Goal: Task Accomplishment & Management: Manage account settings

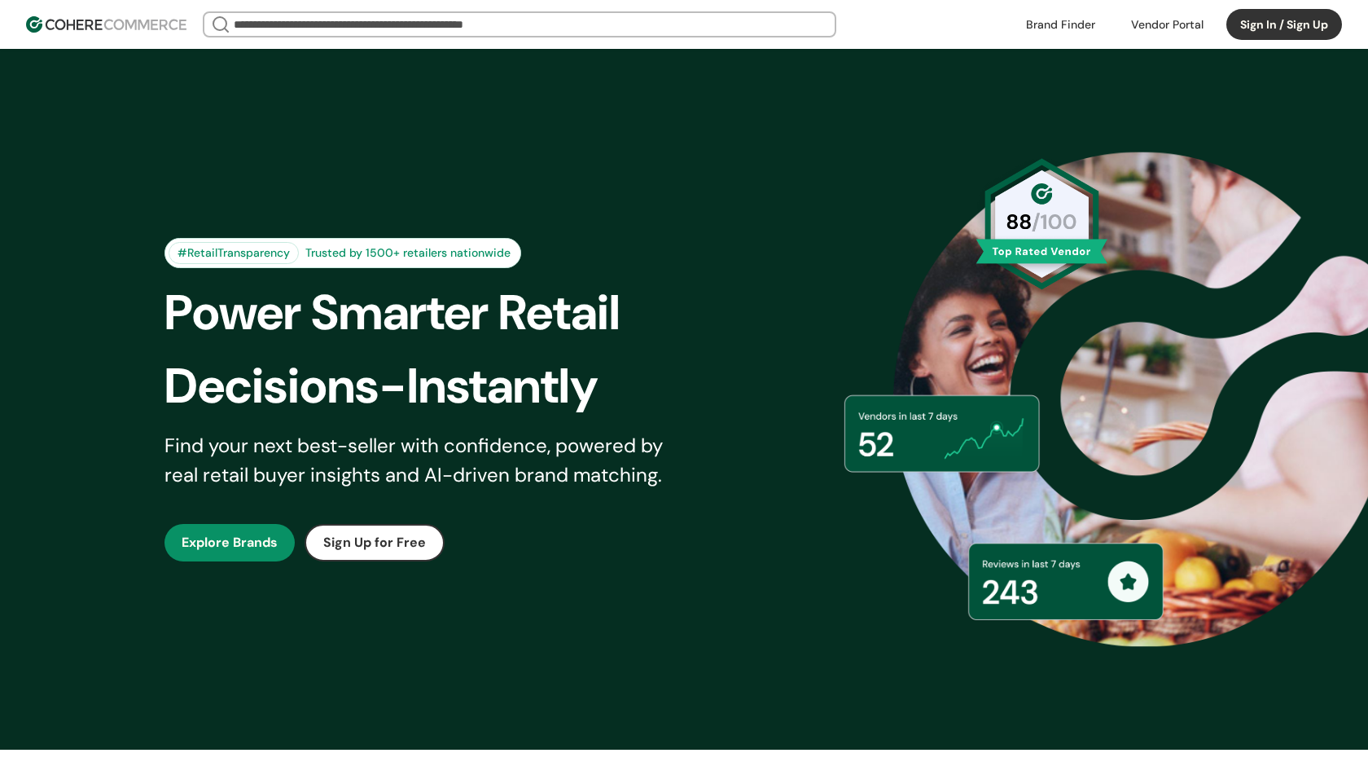
click at [1306, 32] on button "Sign In / Sign Up" at bounding box center [1285, 24] width 116 height 31
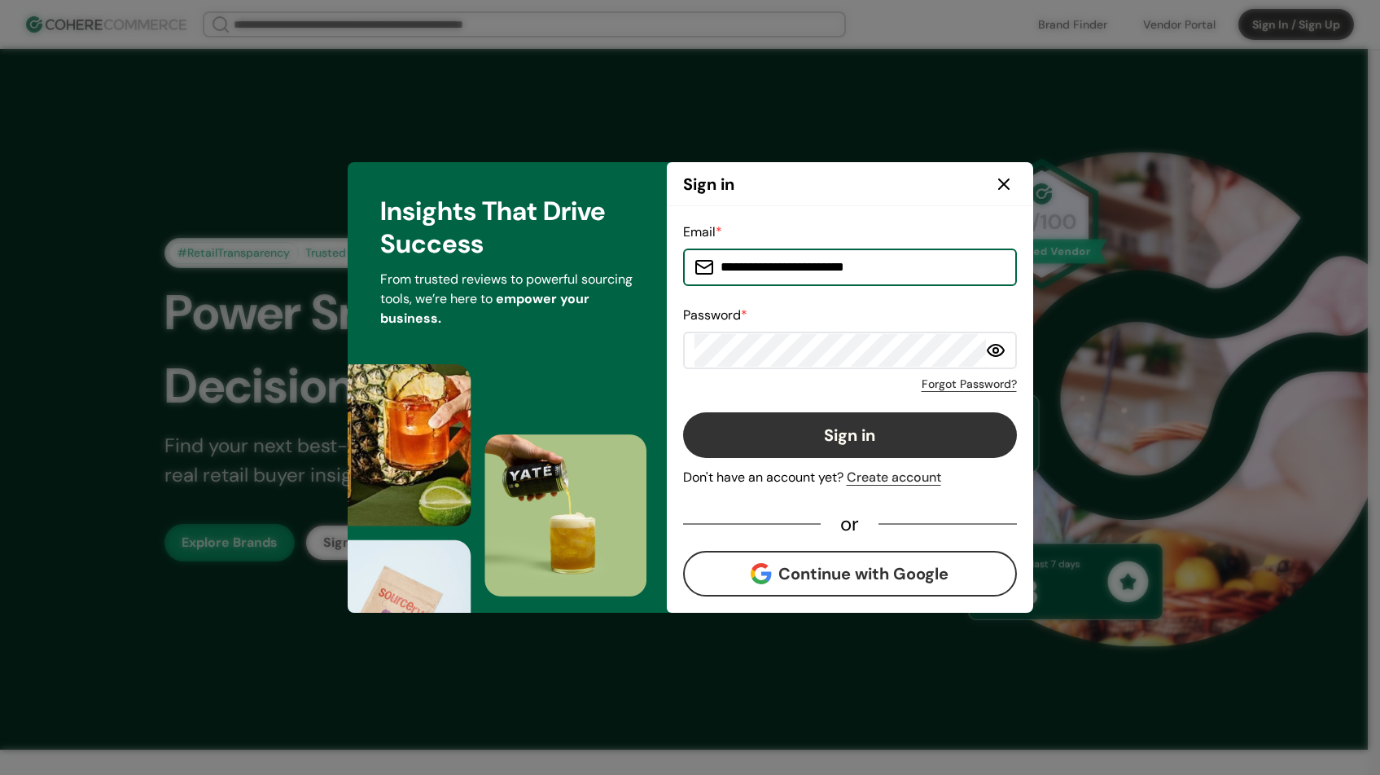
type input "**********"
click at [792, 427] on button "Sign in" at bounding box center [850, 435] width 334 height 46
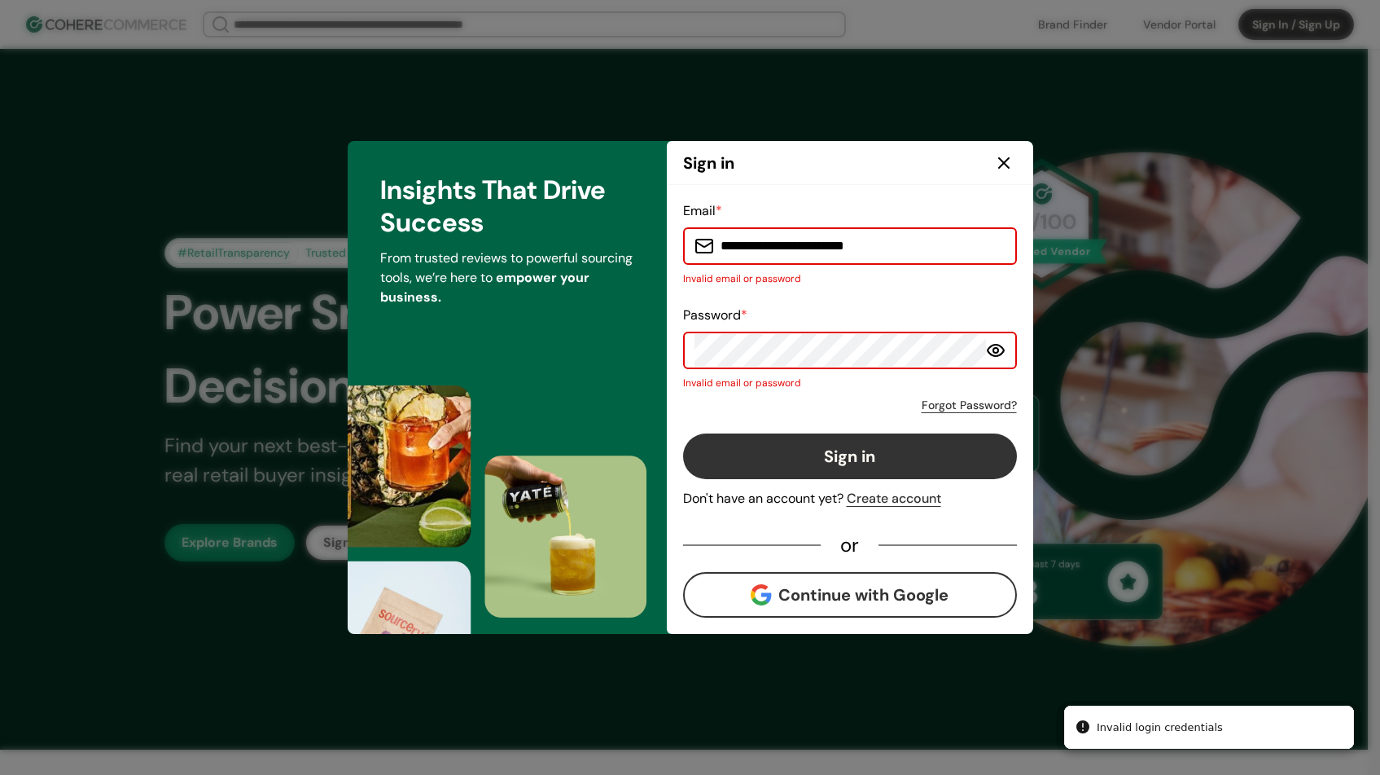
click at [1009, 341] on label at bounding box center [850, 349] width 334 height 37
click at [1003, 348] on icon at bounding box center [996, 349] width 16 height 11
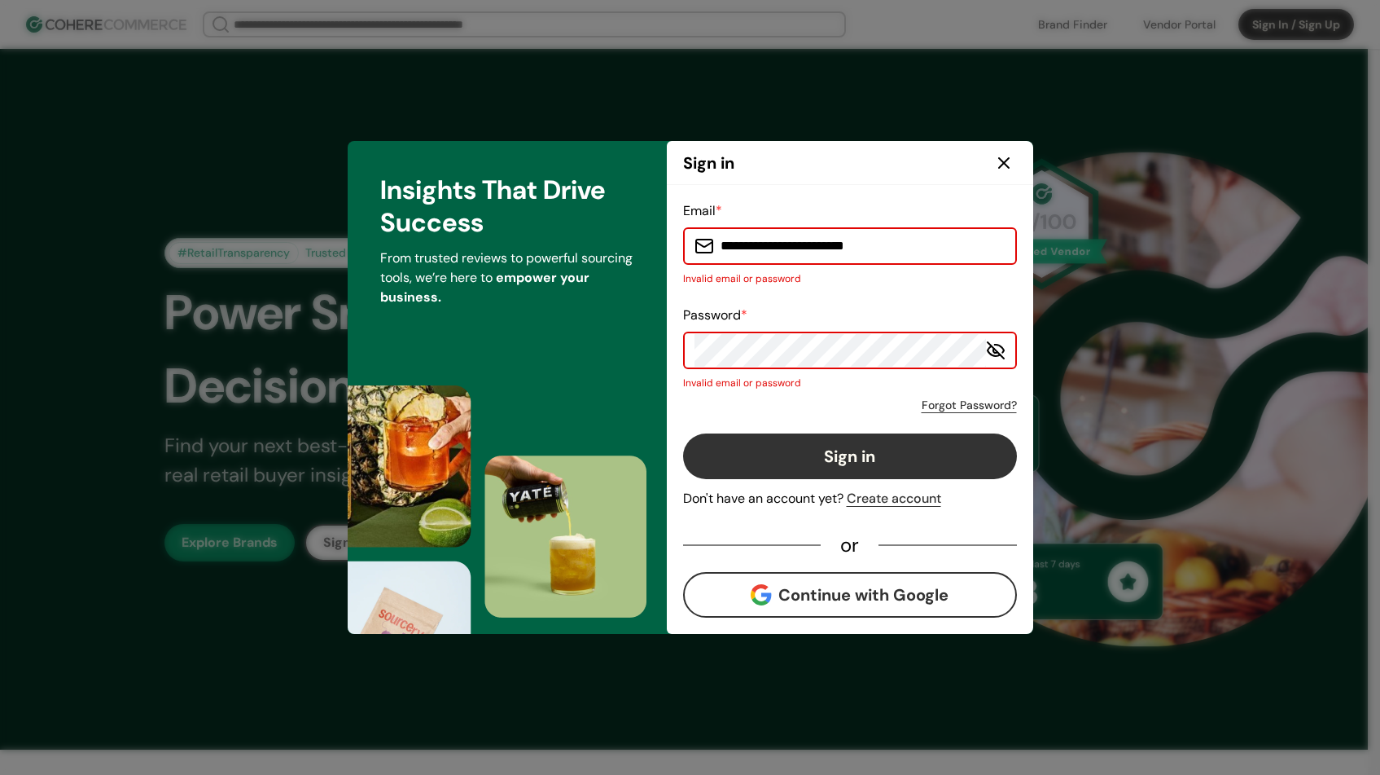
click at [1007, 169] on icon at bounding box center [1004, 163] width 20 height 20
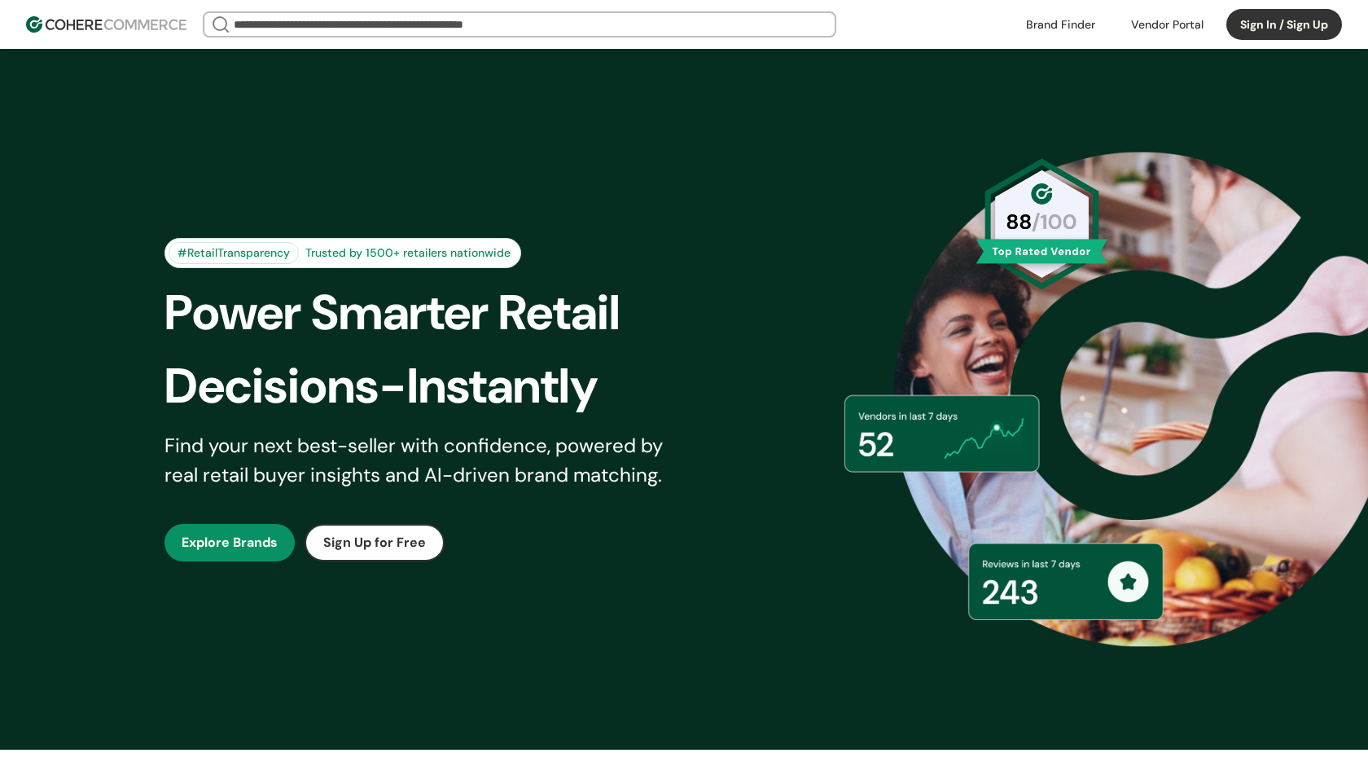
click at [1293, 29] on button "Sign In / Sign Up" at bounding box center [1285, 24] width 116 height 31
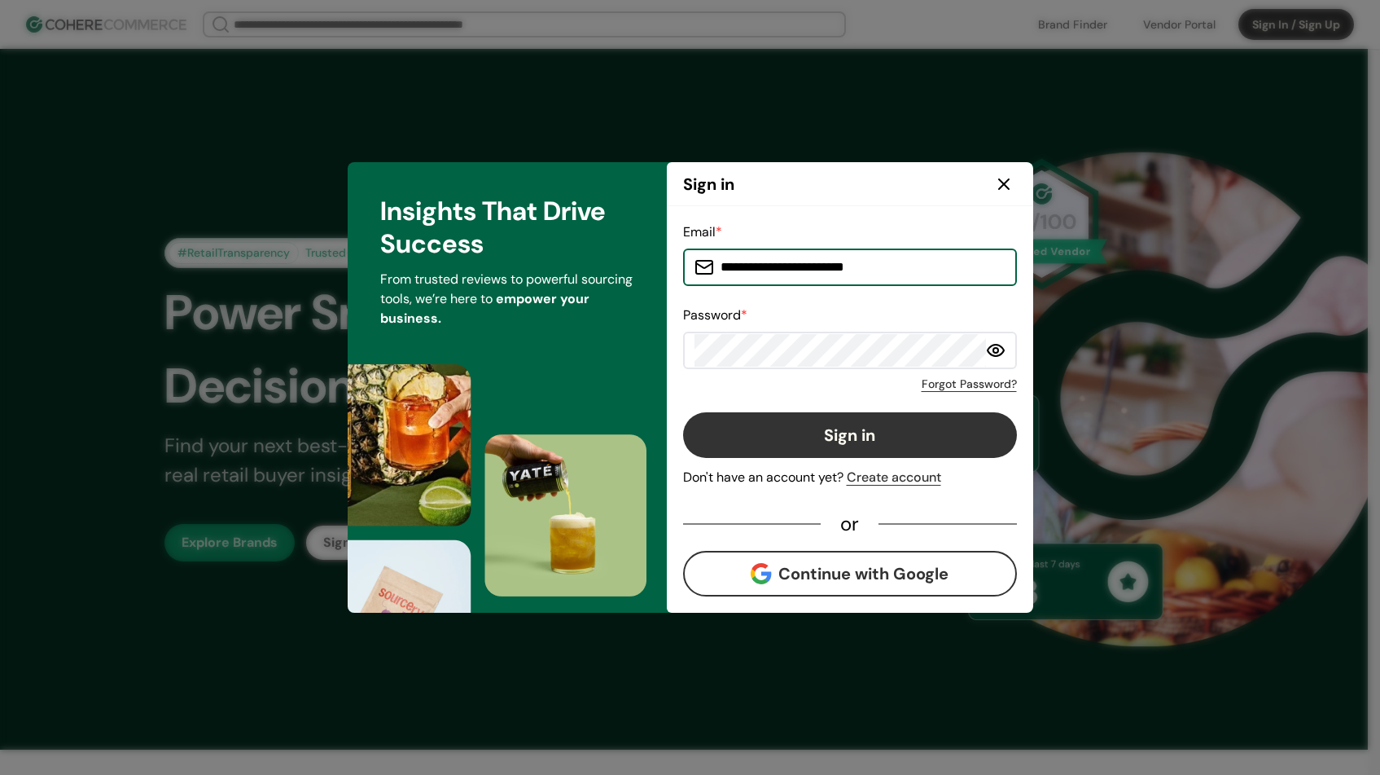
click at [835, 264] on input "**********" at bounding box center [860, 267] width 292 height 33
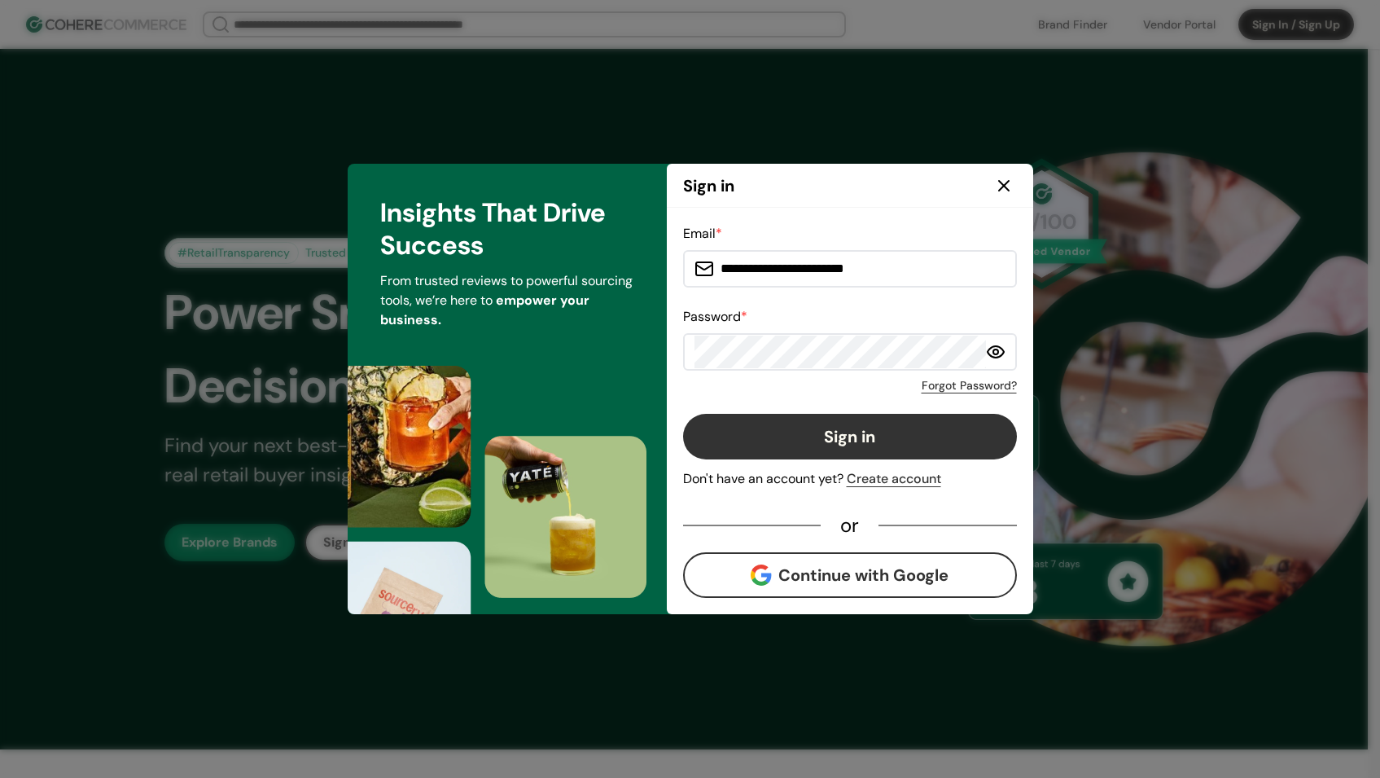
click at [1002, 191] on icon at bounding box center [1004, 186] width 20 height 20
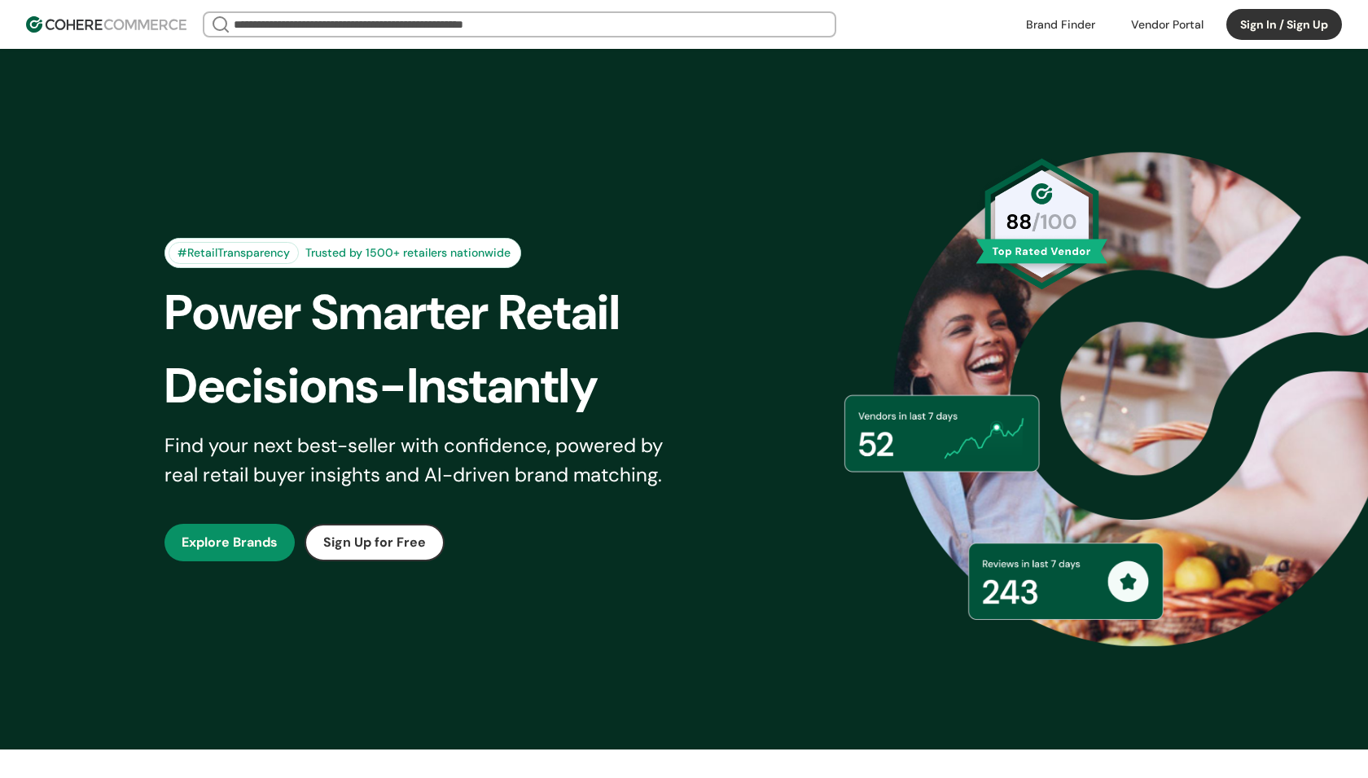
click at [1254, 17] on button "Sign In / Sign Up" at bounding box center [1285, 24] width 116 height 31
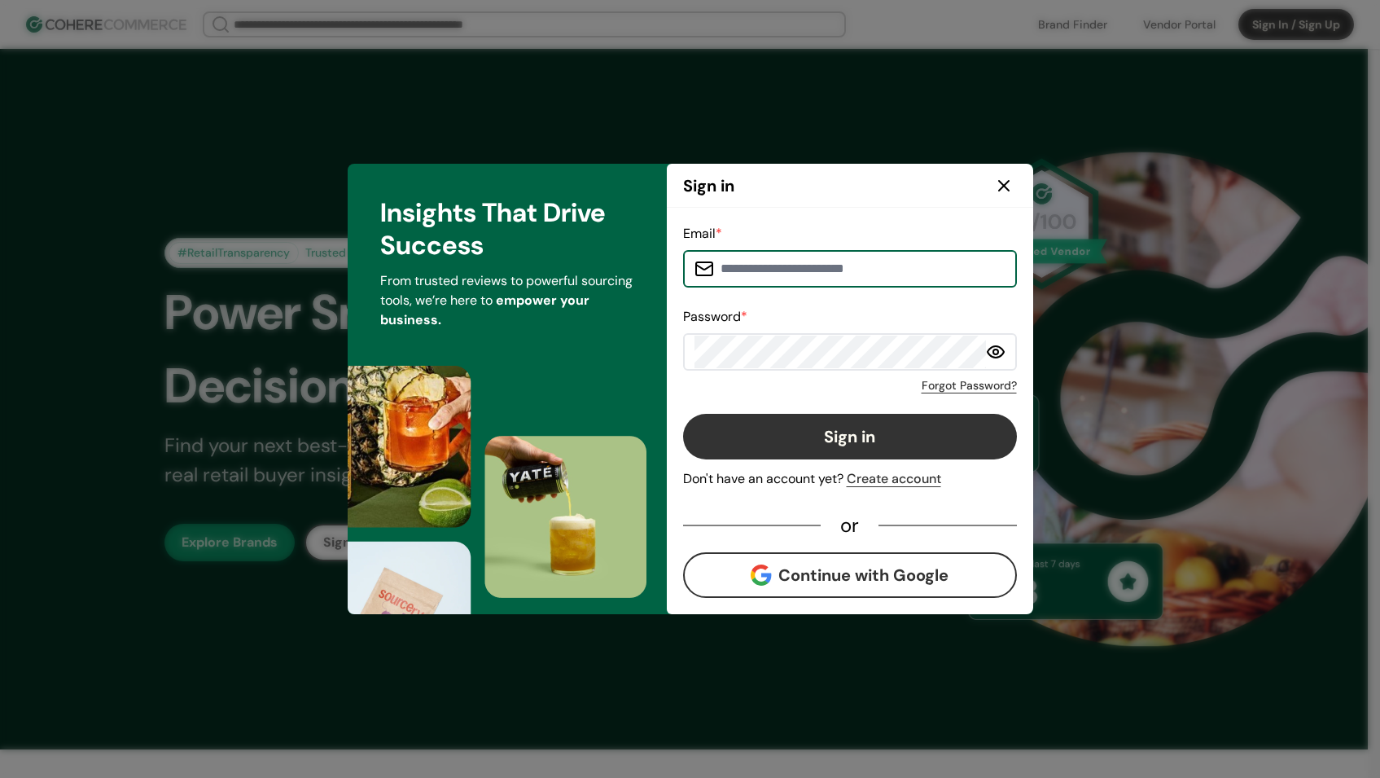
click at [858, 329] on div "Password *" at bounding box center [850, 339] width 334 height 64
type input "**********"
click at [840, 425] on button "Sign in" at bounding box center [850, 437] width 334 height 46
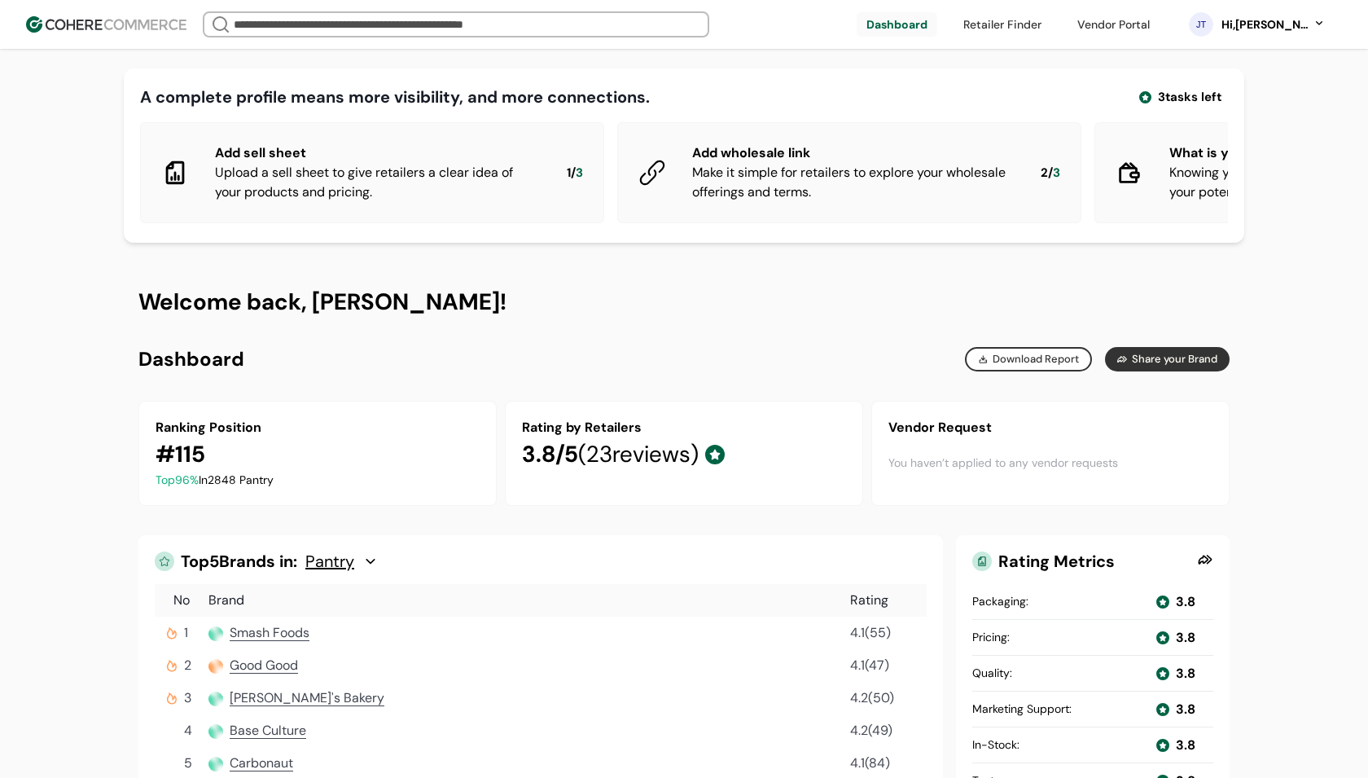
click at [1126, 16] on link at bounding box center [1114, 24] width 92 height 24
click at [1150, 24] on link at bounding box center [1114, 24] width 92 height 24
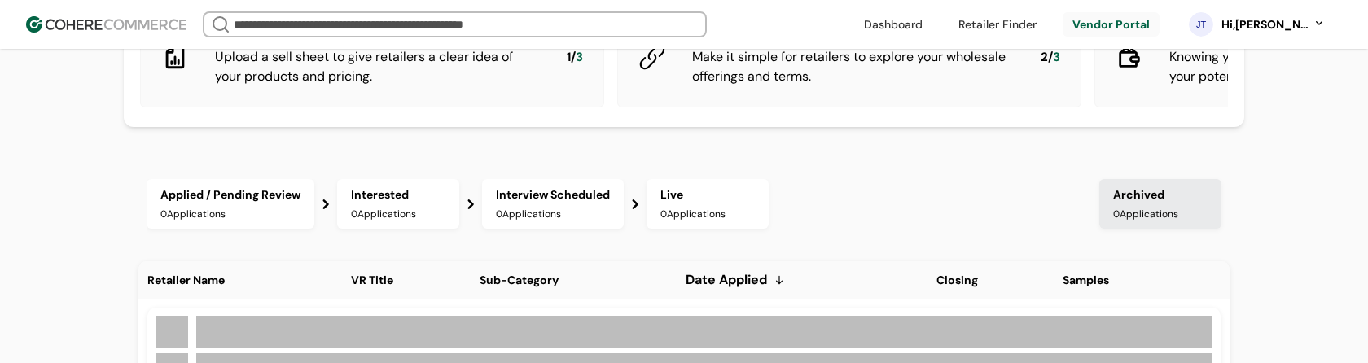
scroll to position [336, 0]
